Goal: Navigation & Orientation: Find specific page/section

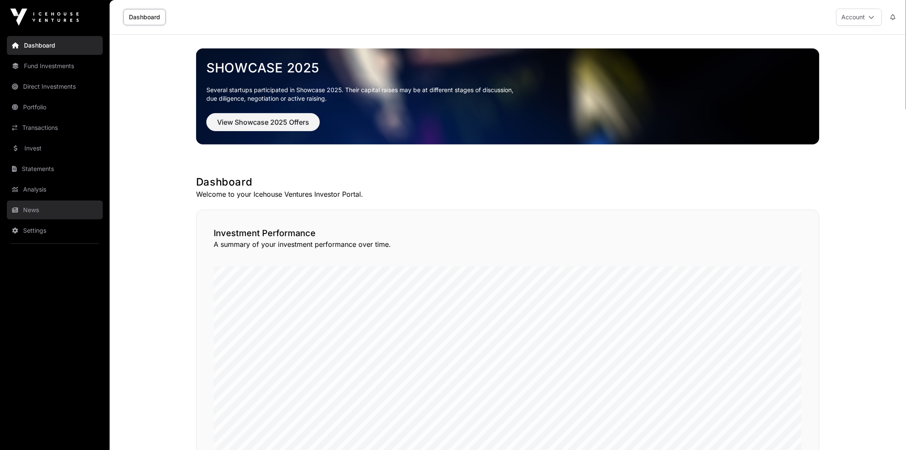
click at [39, 207] on link "News" at bounding box center [55, 209] width 96 height 19
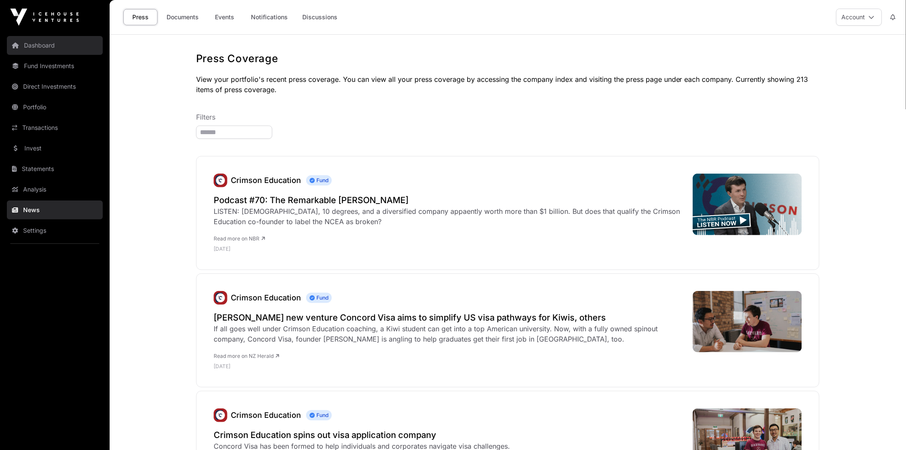
click at [39, 50] on link "Dashboard" at bounding box center [55, 45] width 96 height 19
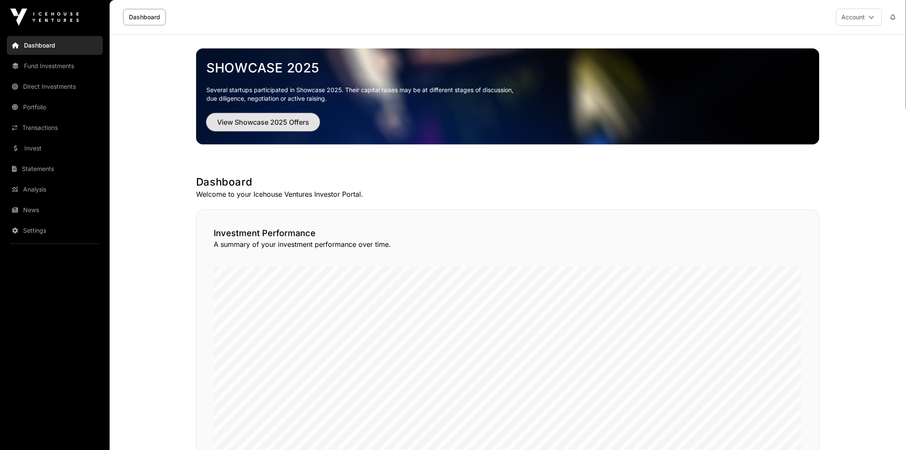
click at [287, 128] on button "View Showcase 2025 Offers" at bounding box center [262, 122] width 113 height 18
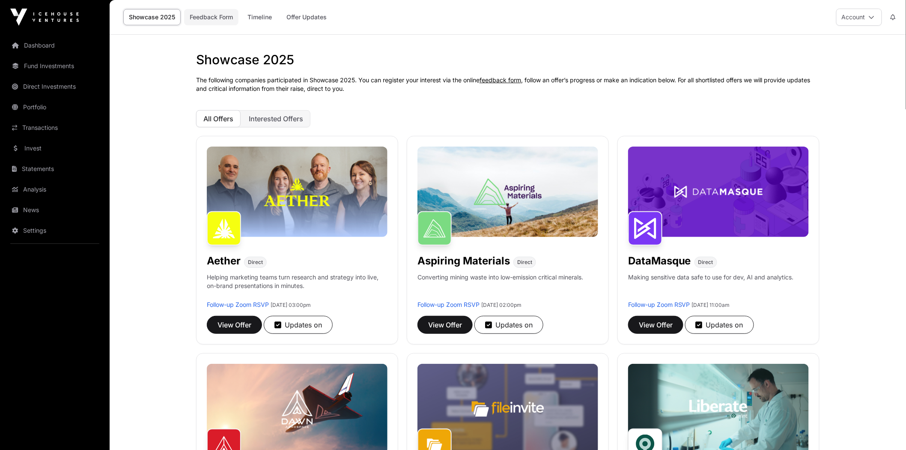
click at [225, 14] on link "Feedback Form" at bounding box center [211, 17] width 54 height 16
click at [262, 16] on link "Timeline" at bounding box center [260, 17] width 36 height 16
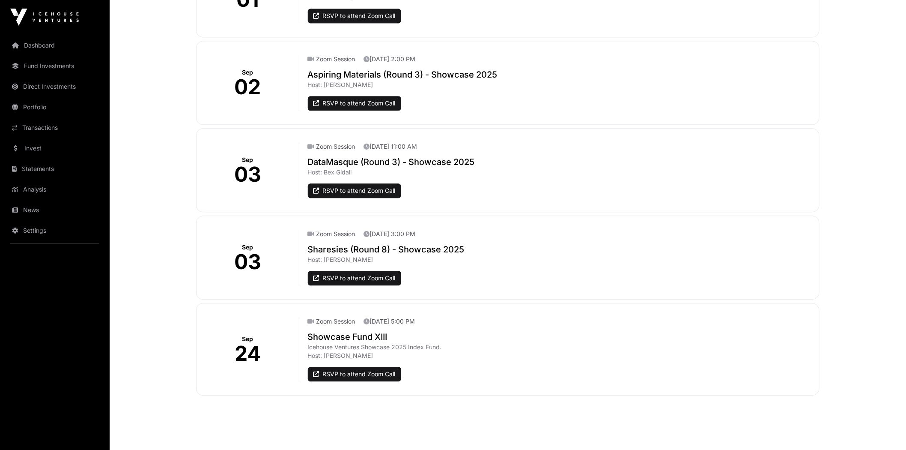
scroll to position [769, 0]
